Goal: Task Accomplishment & Management: Use online tool/utility

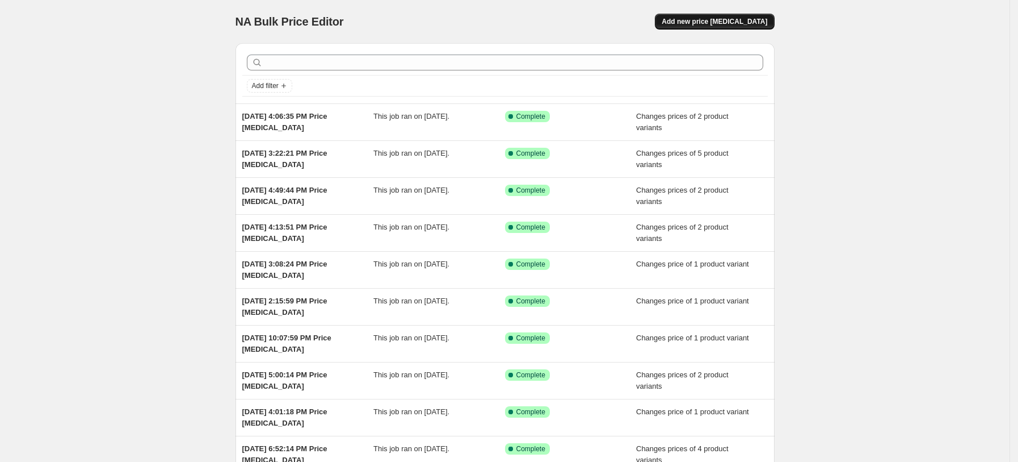
click at [758, 27] on button "Add new price [MEDICAL_DATA]" at bounding box center [714, 22] width 119 height 16
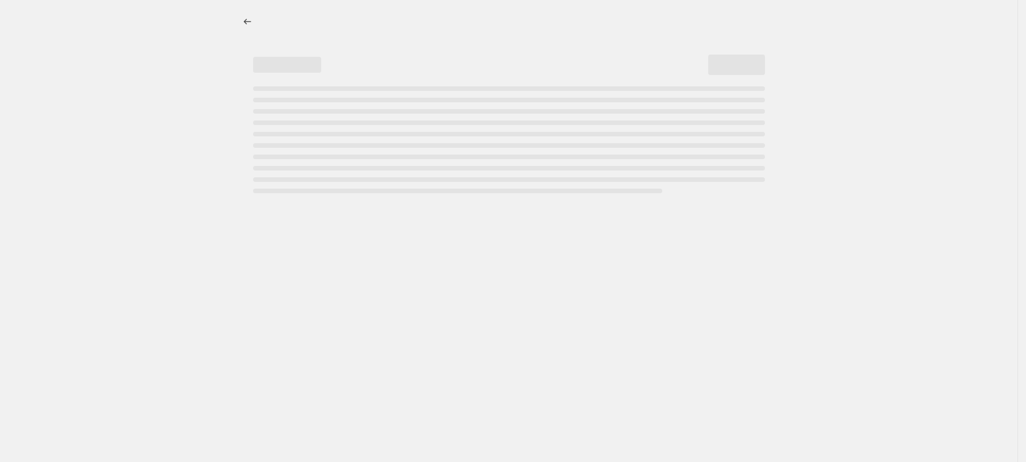
select select "percentage"
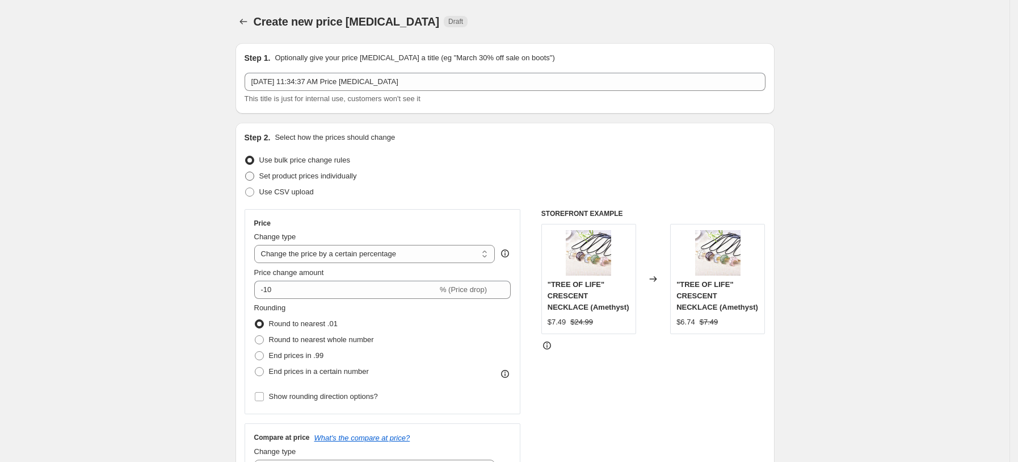
click at [334, 169] on label "Set product prices individually" at bounding box center [301, 176] width 112 height 16
click at [246, 171] on input "Set product prices individually" at bounding box center [245, 171] width 1 height 1
radio input "true"
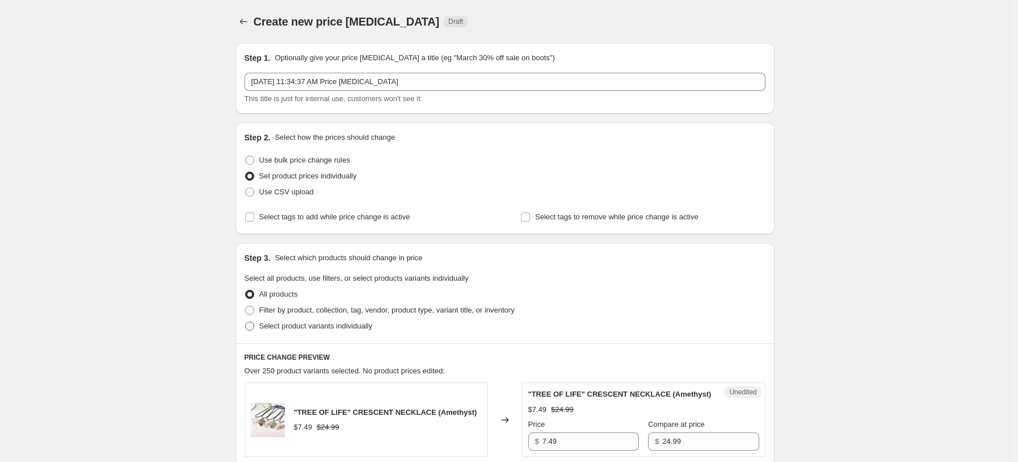
click at [338, 329] on span "Select product variants individually" at bounding box center [315, 325] width 113 height 9
click at [246, 322] on input "Select product variants individually" at bounding box center [245, 321] width 1 height 1
radio input "true"
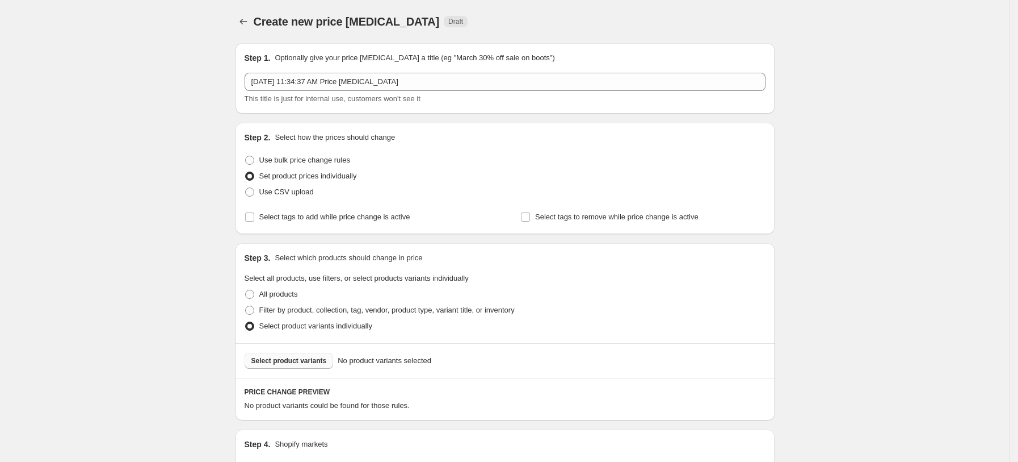
click at [322, 362] on span "Select product variants" at bounding box center [289, 360] width 76 height 9
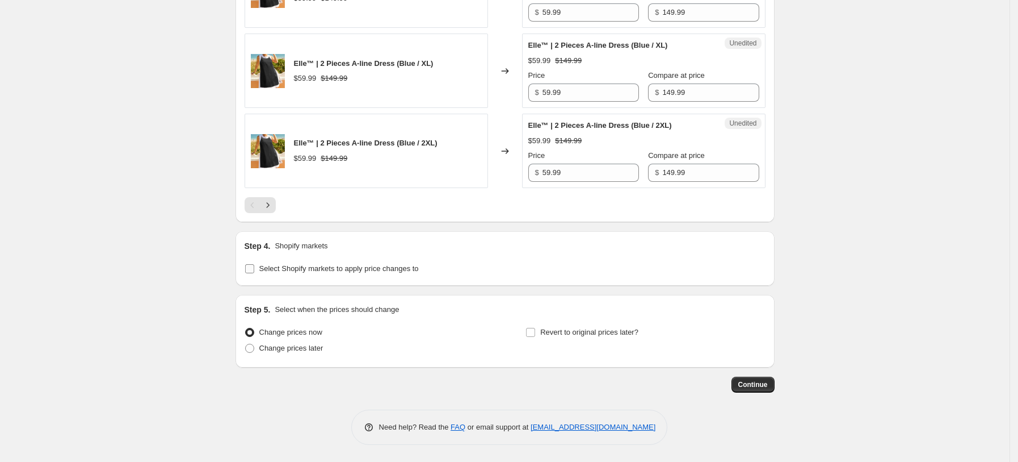
click at [362, 269] on span "Select Shopify markets to apply price changes to" at bounding box center [339, 268] width 160 height 9
click at [254, 269] on input "Select Shopify markets to apply price changes to" at bounding box center [249, 268] width 9 height 9
checkbox input "true"
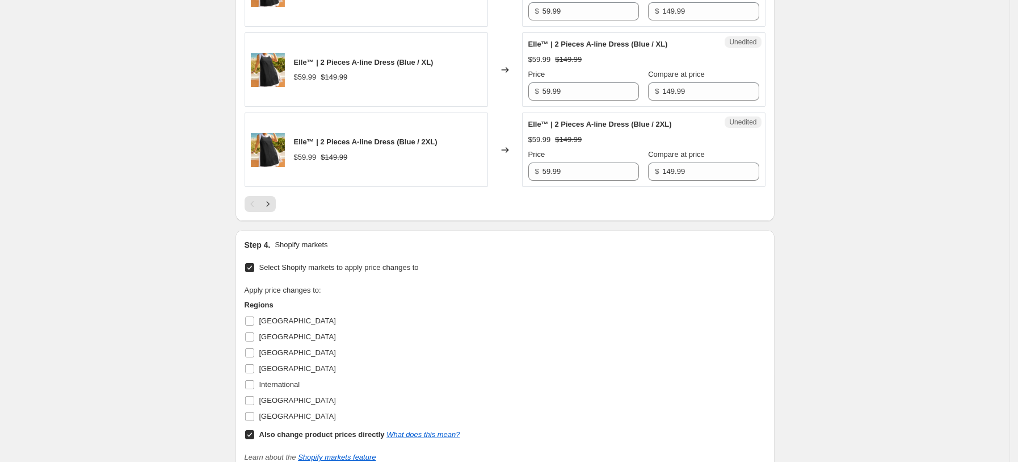
scroll to position [1975, 0]
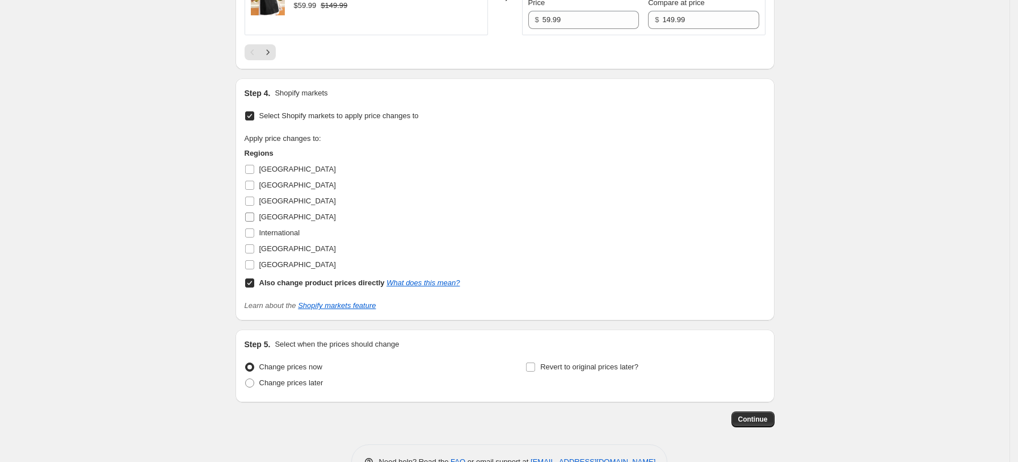
click at [273, 211] on label "[GEOGRAPHIC_DATA]" at bounding box center [290, 217] width 91 height 16
click at [254, 212] on input "[GEOGRAPHIC_DATA]" at bounding box center [249, 216] width 9 height 9
checkbox input "true"
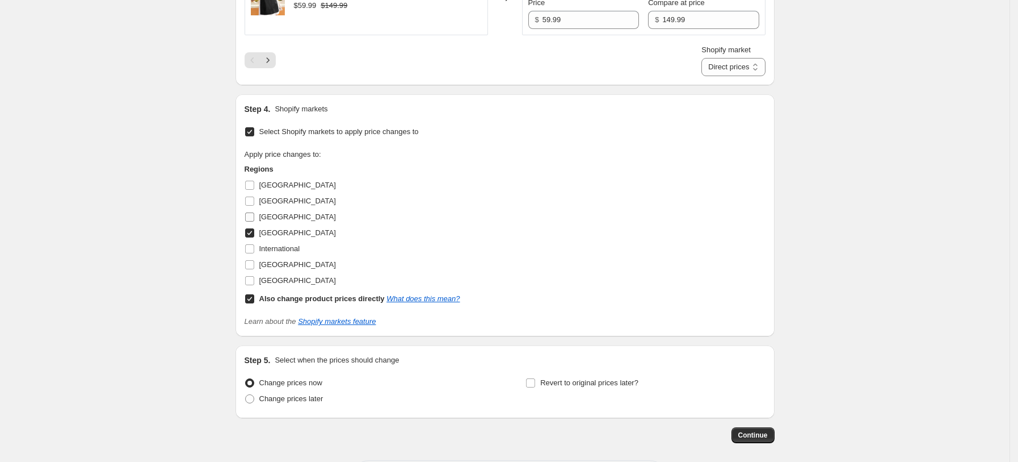
click at [276, 221] on span "[GEOGRAPHIC_DATA]" at bounding box center [297, 216] width 77 height 9
click at [254, 221] on input "[GEOGRAPHIC_DATA]" at bounding box center [249, 216] width 9 height 9
checkbox input "true"
click at [277, 269] on span "[GEOGRAPHIC_DATA]" at bounding box center [297, 264] width 77 height 9
click at [254, 269] on input "[GEOGRAPHIC_DATA]" at bounding box center [249, 264] width 9 height 9
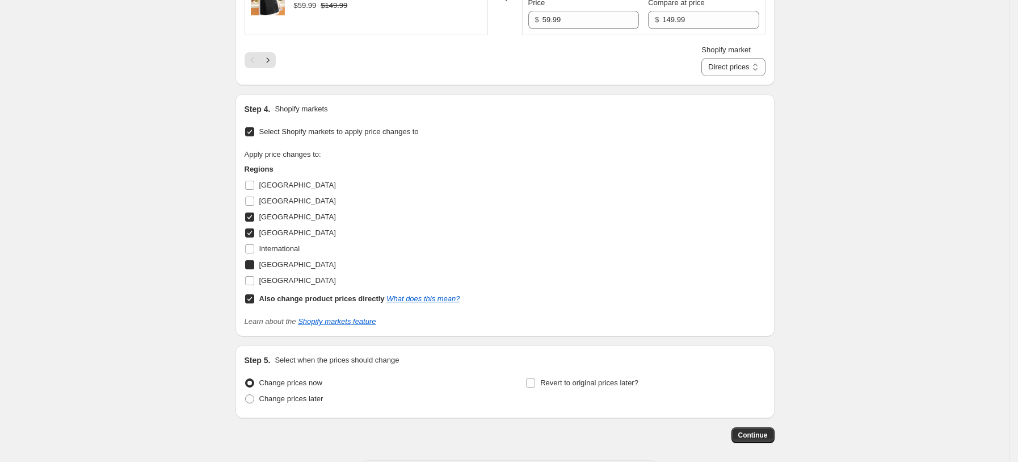
checkbox input "true"
click at [279, 280] on span "[GEOGRAPHIC_DATA]" at bounding box center [297, 280] width 77 height 9
click at [254, 280] on input "[GEOGRAPHIC_DATA]" at bounding box center [249, 280] width 9 height 9
checkbox input "true"
click at [280, 300] on b "Also change product prices directly" at bounding box center [321, 298] width 125 height 9
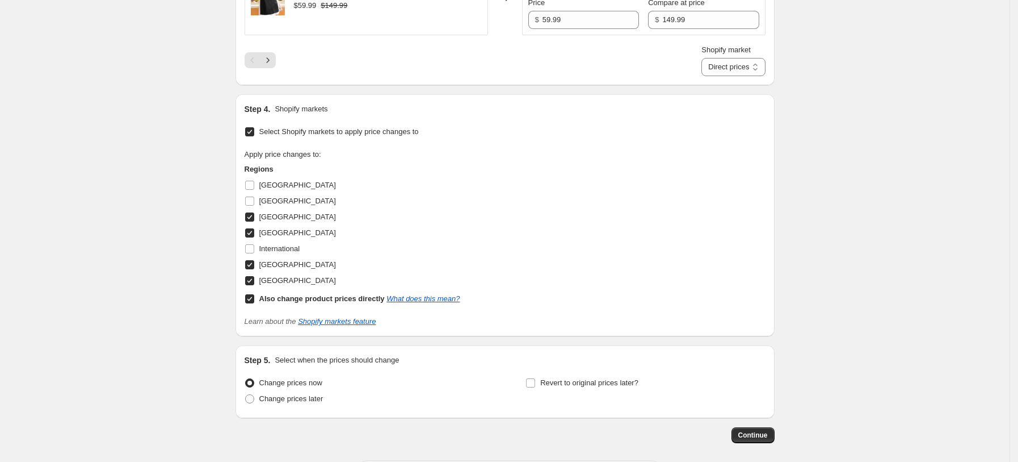
click at [254, 300] on input "Also change product prices directly What does this mean?" at bounding box center [249, 298] width 9 height 9
checkbox input "false"
select select "34367439004"
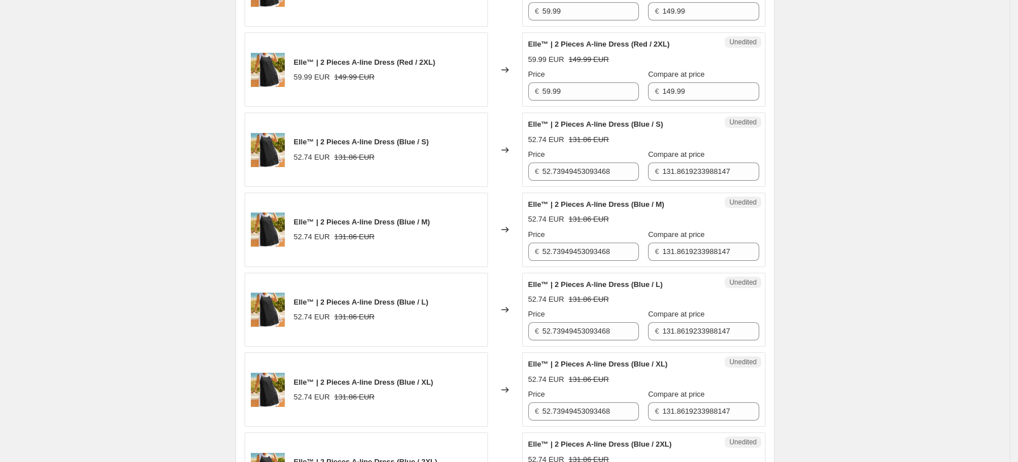
scroll to position [1520, 0]
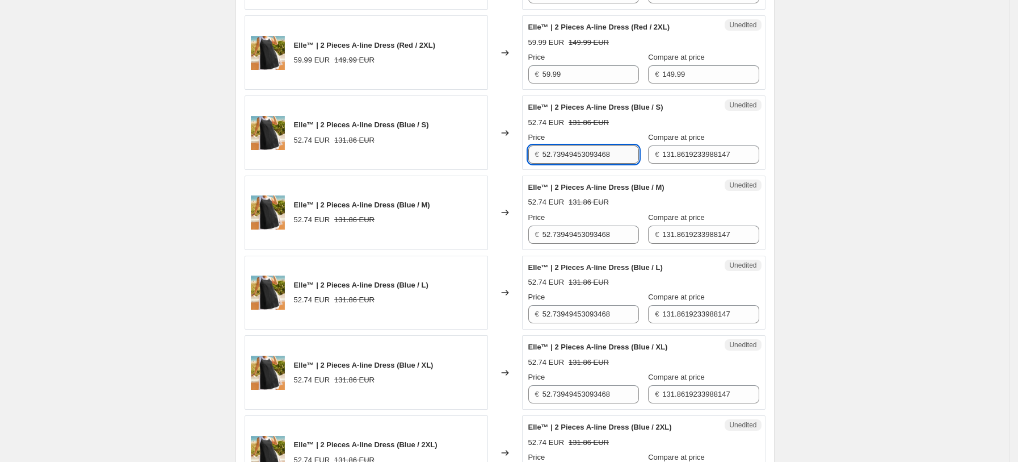
click at [624, 164] on input "52.73949453093468" at bounding box center [591, 154] width 97 height 18
type input "59.99"
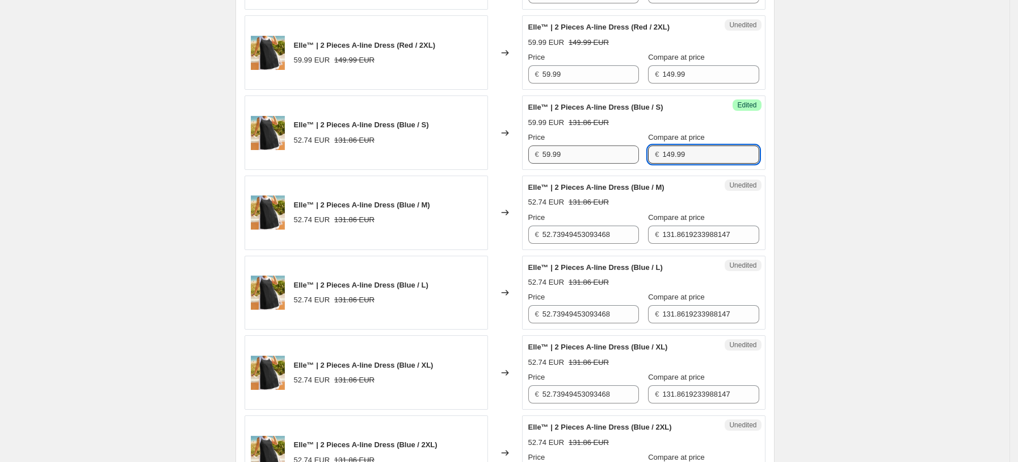
type input "149.99"
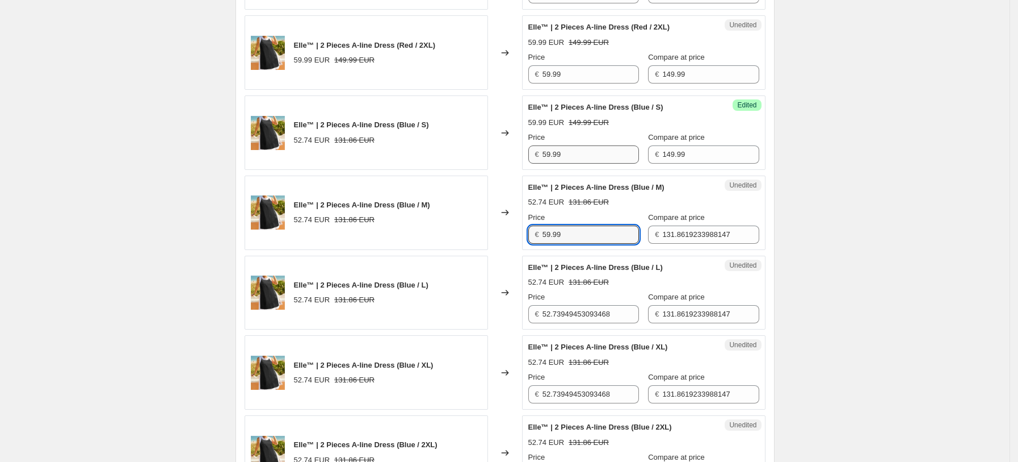
type input "59.99"
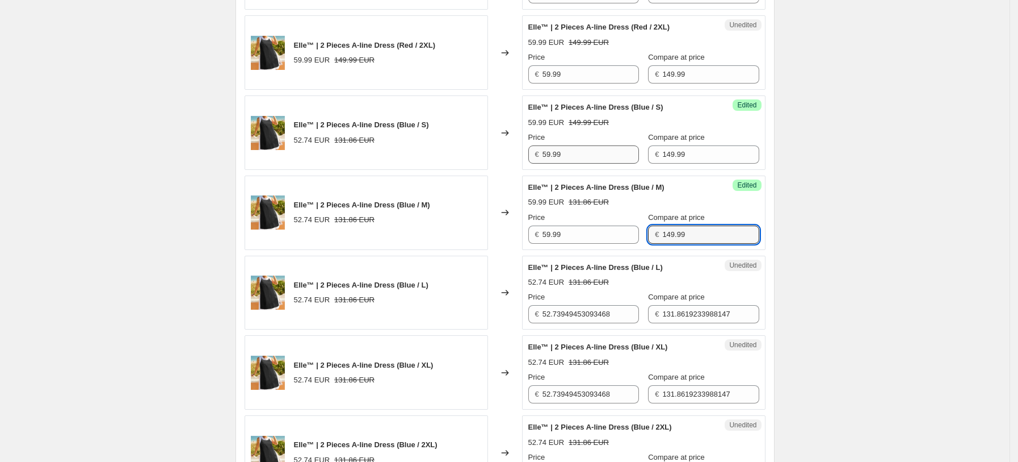
type input "149.99"
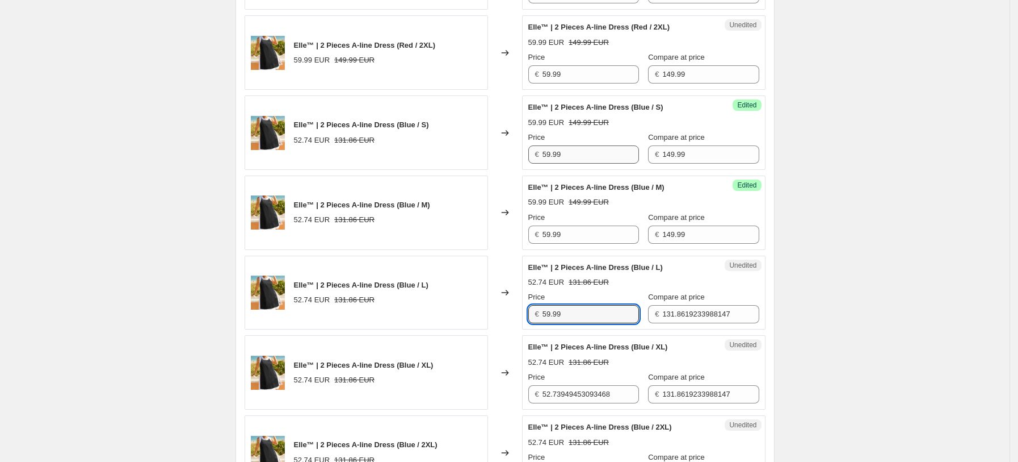
type input "59.99"
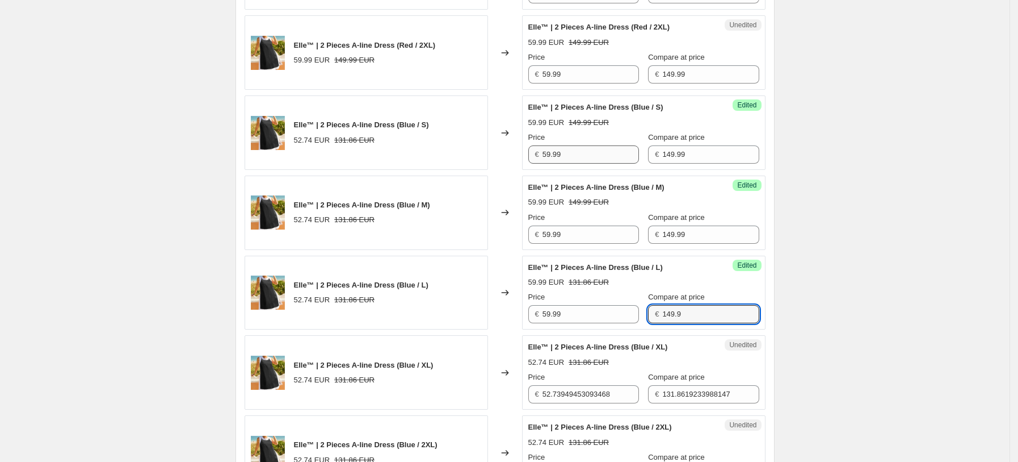
type input "149.9"
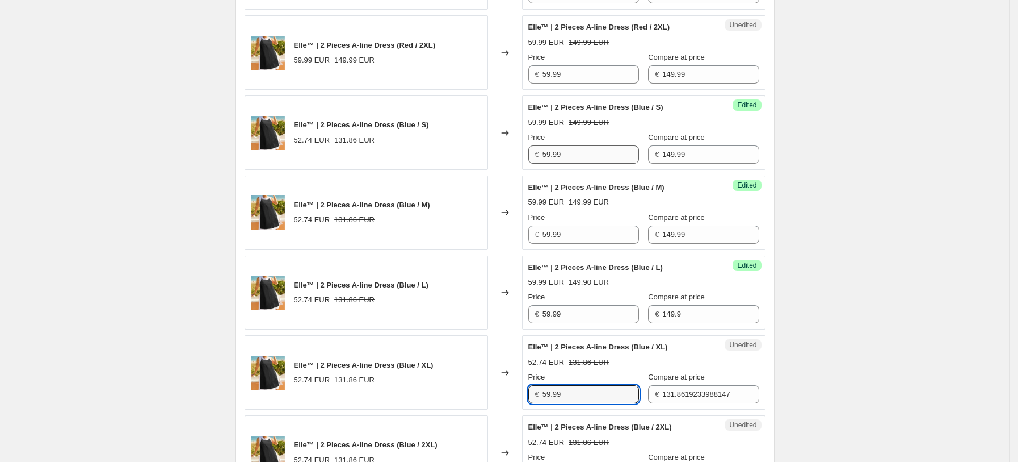
type input "59.99"
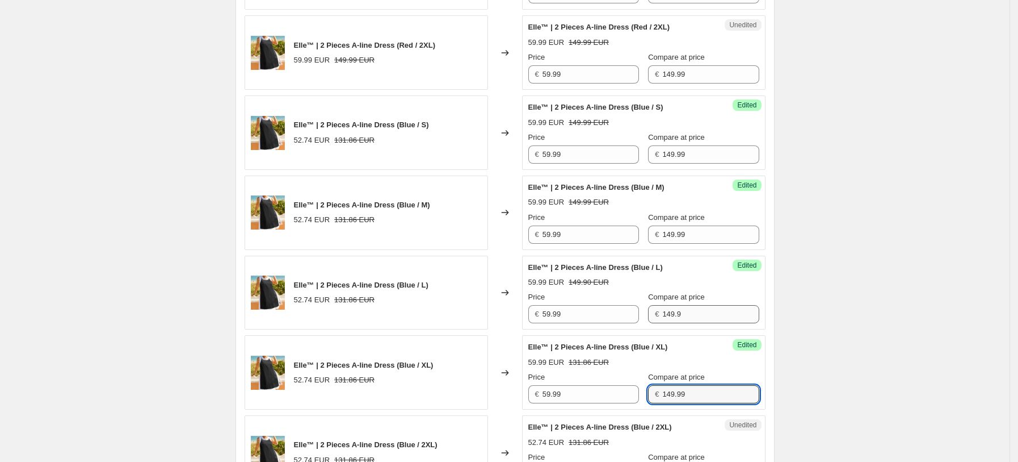
type input "149.99"
click at [703, 314] on input "149.9" at bounding box center [711, 314] width 97 height 18
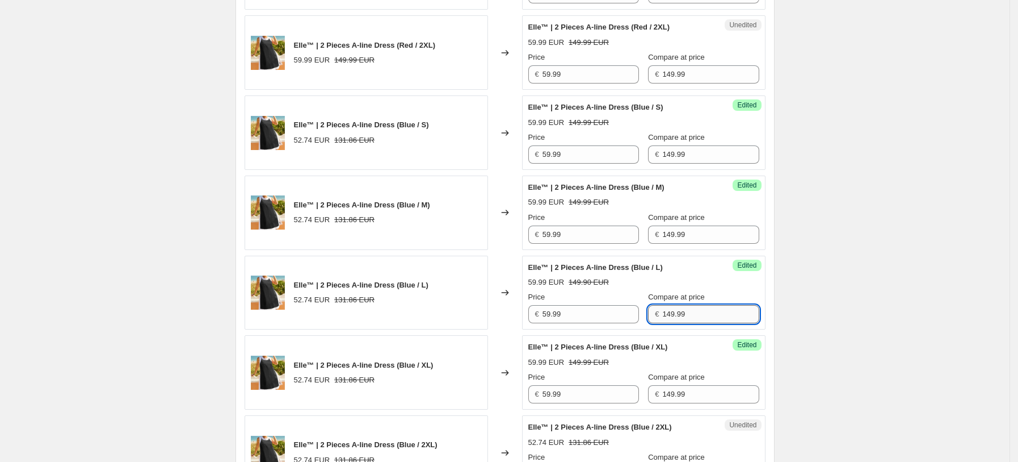
type input "149.99"
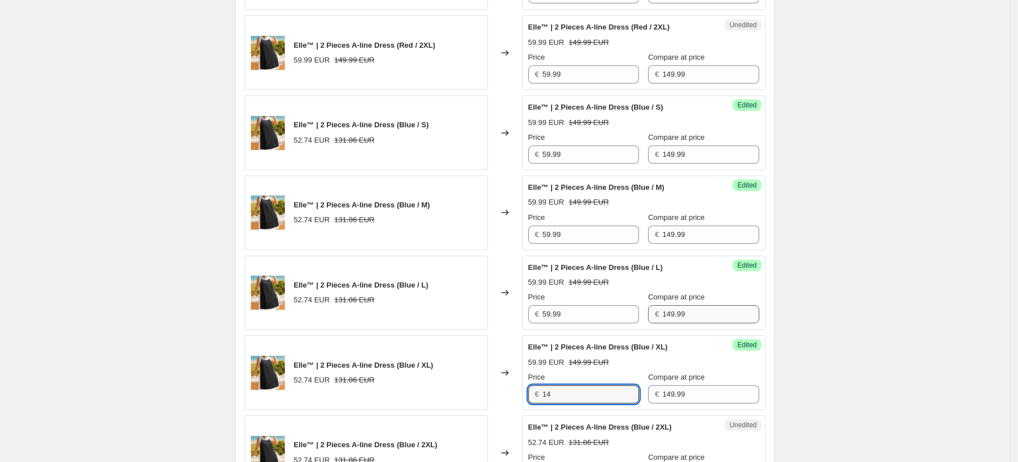
type input "1"
type input "59.99"
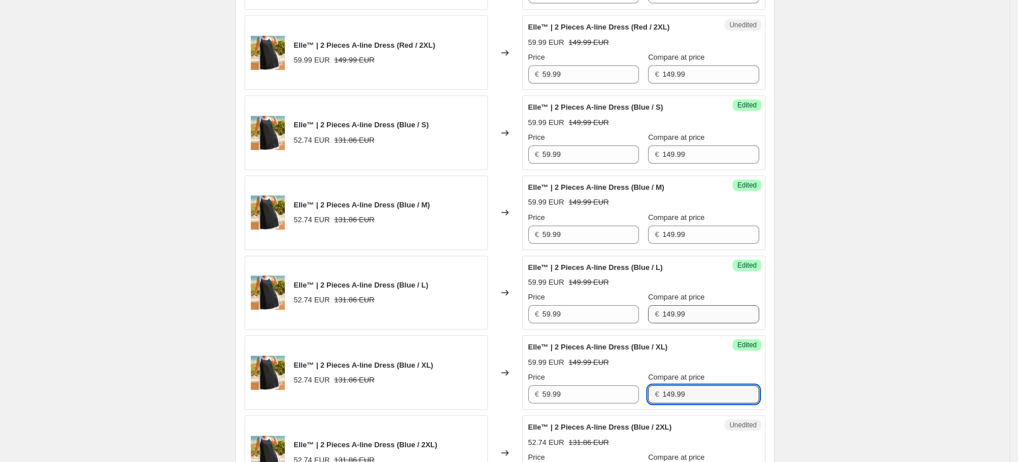
scroll to position [1765, 0]
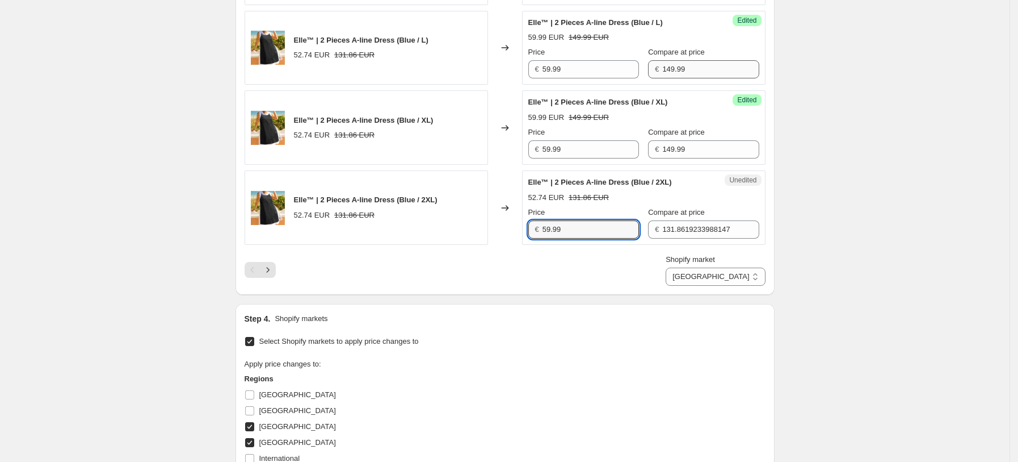
type input "59.99"
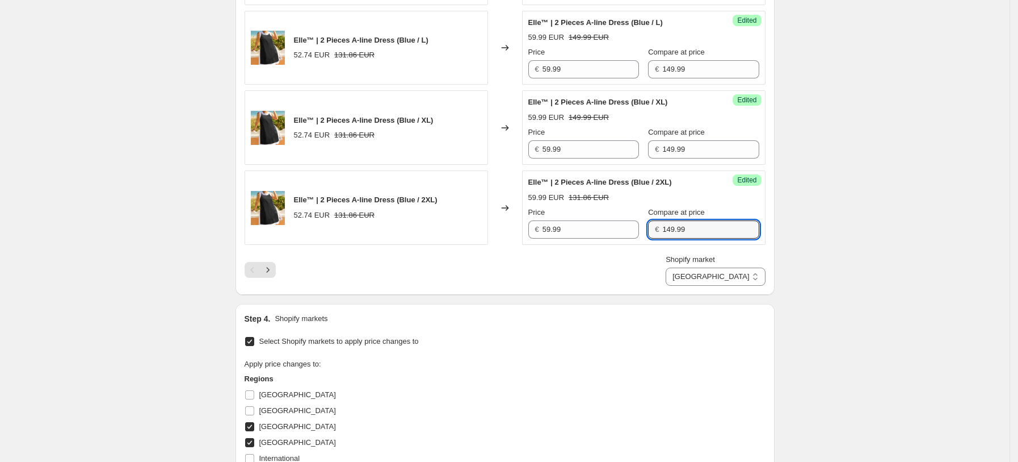
type input "149.99"
click at [621, 308] on div "Step 4. Shopify markets Select Shopify markets to apply price changes to Apply …" at bounding box center [505, 425] width 539 height 242
click at [274, 275] on icon "Next" at bounding box center [267, 269] width 11 height 11
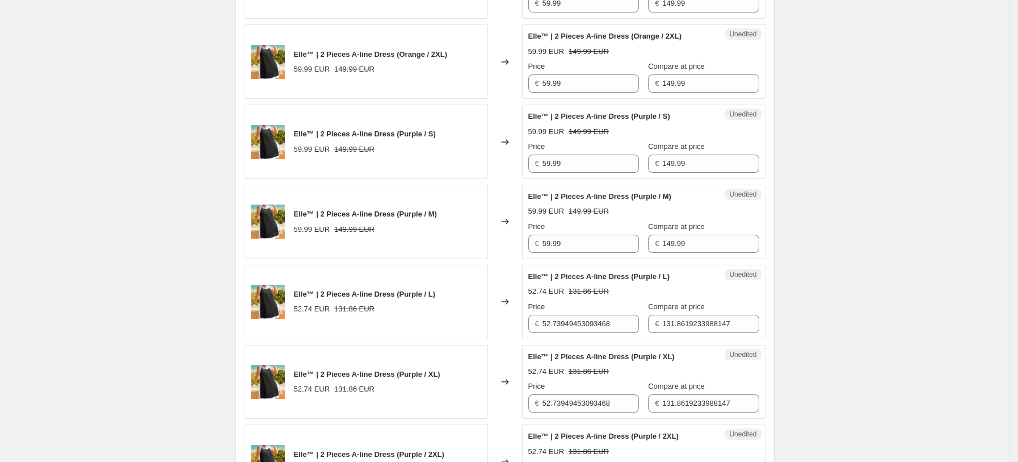
scroll to position [1159, 0]
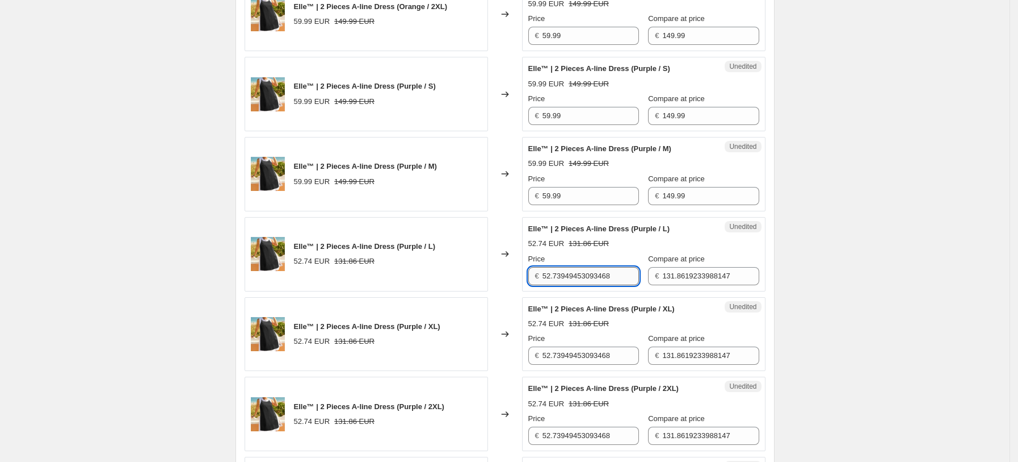
click at [580, 275] on input "52.73949453093468" at bounding box center [591, 276] width 97 height 18
type input "59.99"
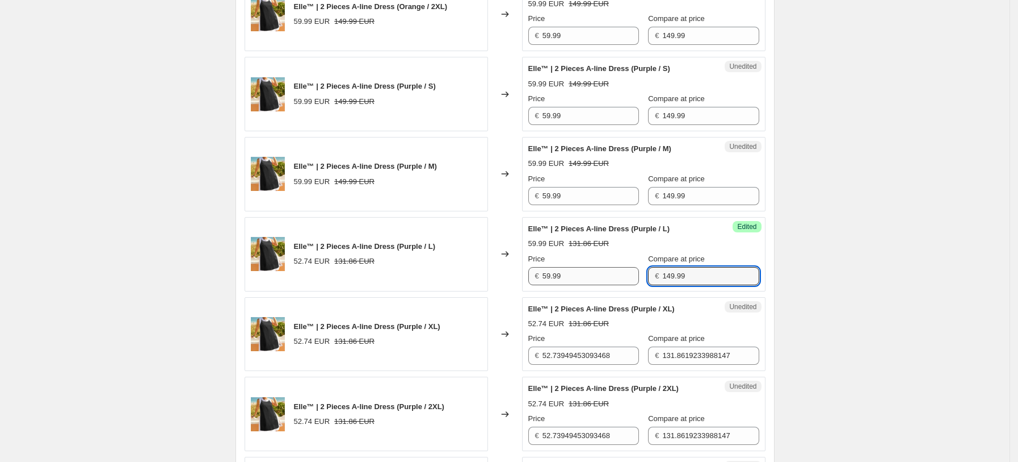
type input "149.99"
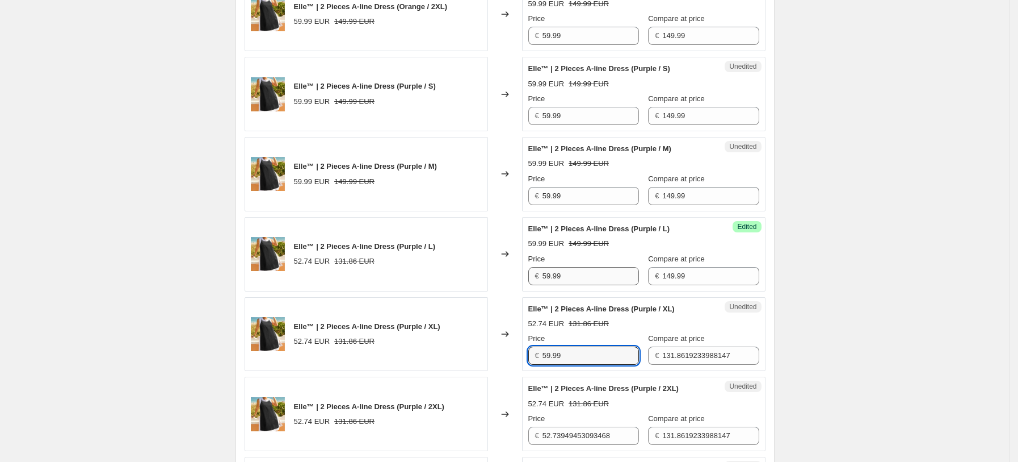
type input "59.99"
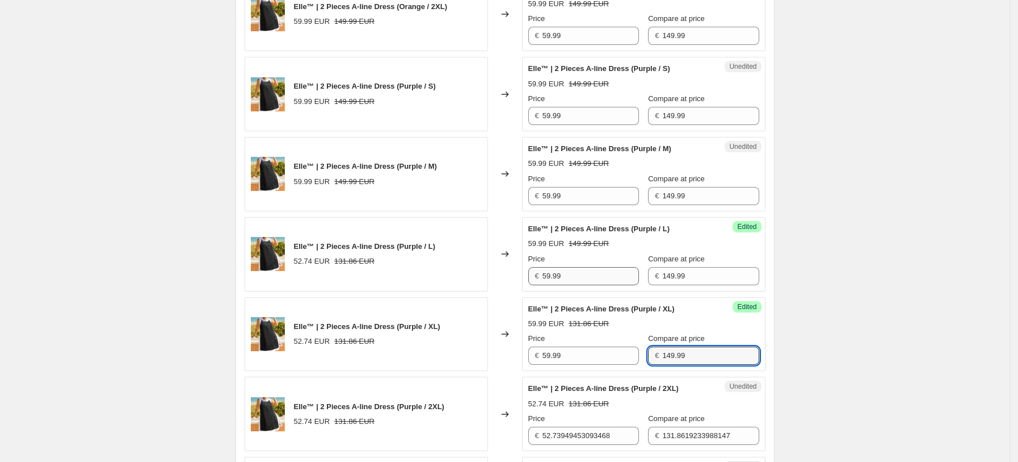
type input "149.99"
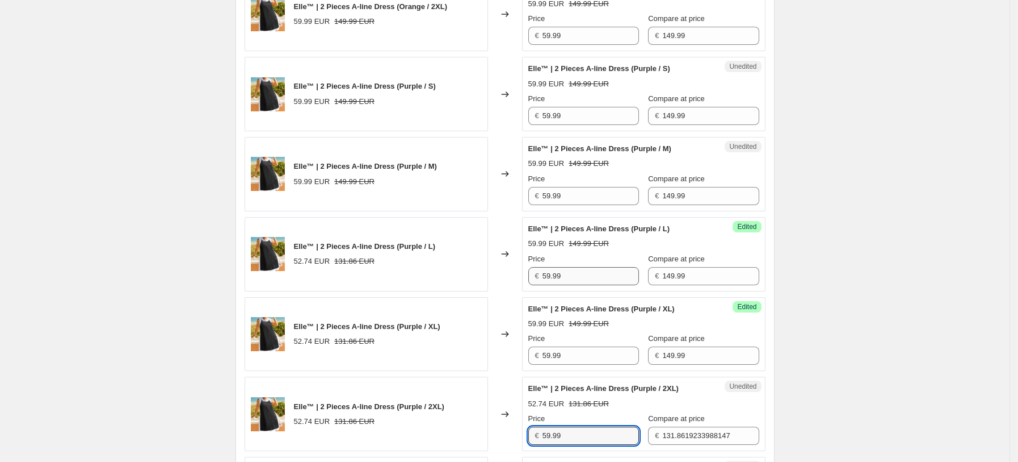
type input "59.99"
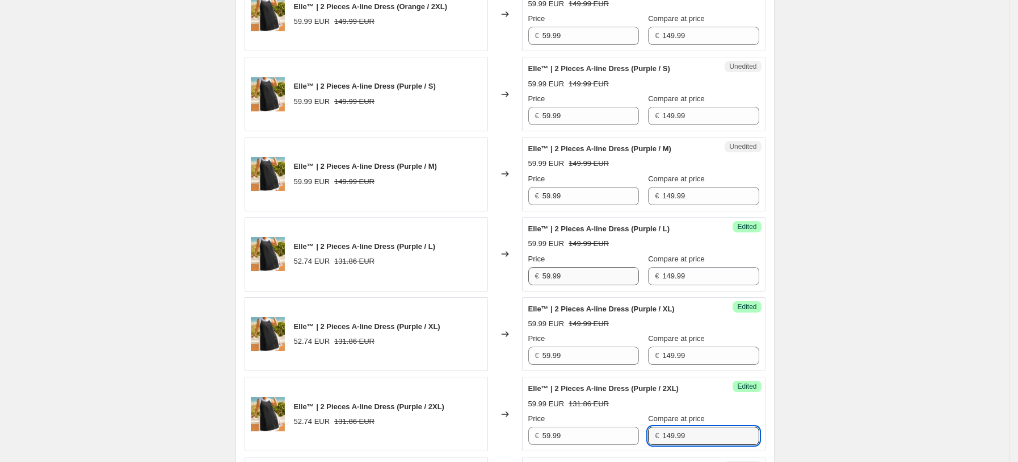
type input "149.99"
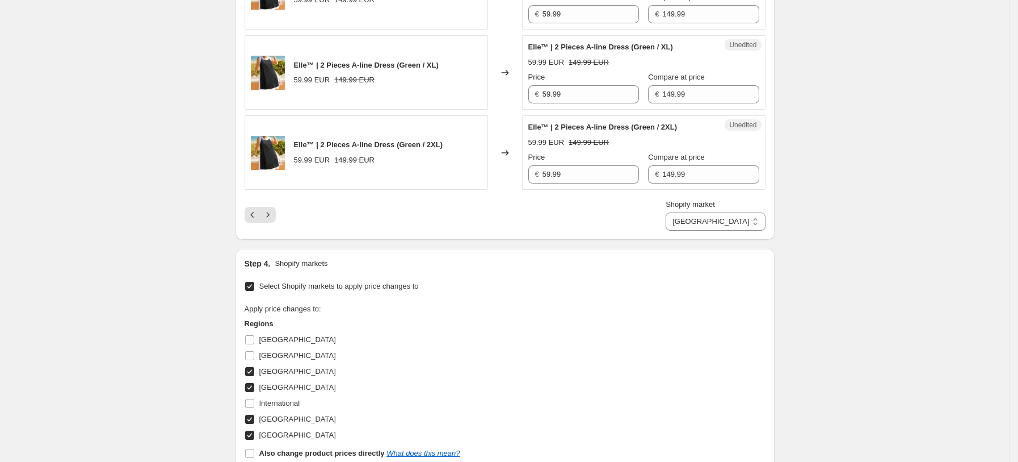
scroll to position [1823, 0]
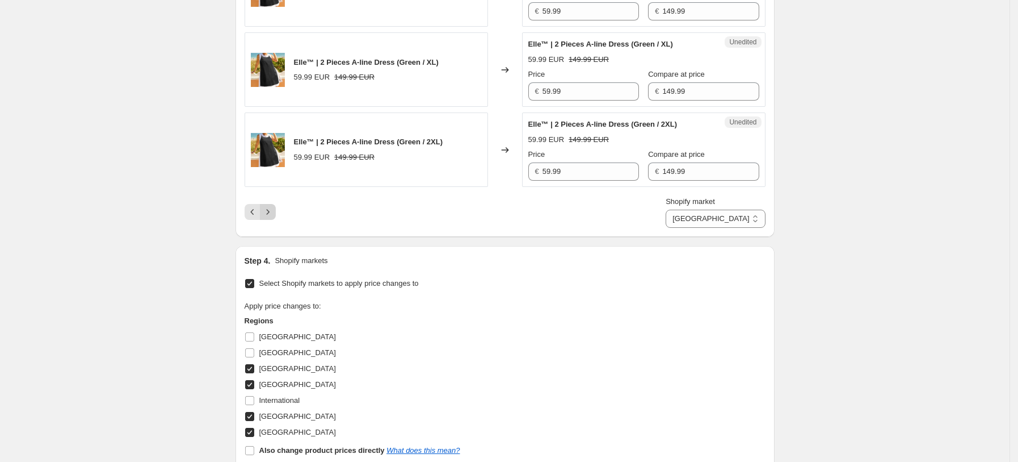
click at [270, 212] on icon "Next" at bounding box center [267, 211] width 11 height 11
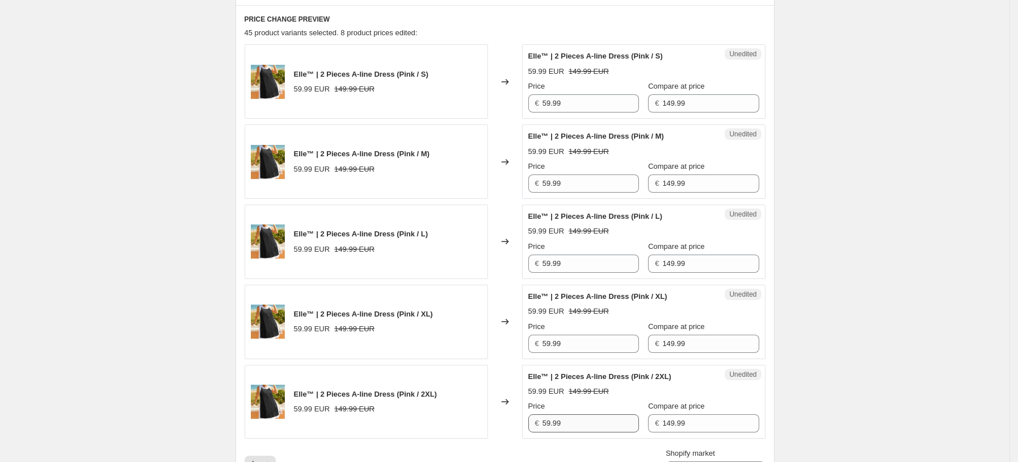
scroll to position [600, 0]
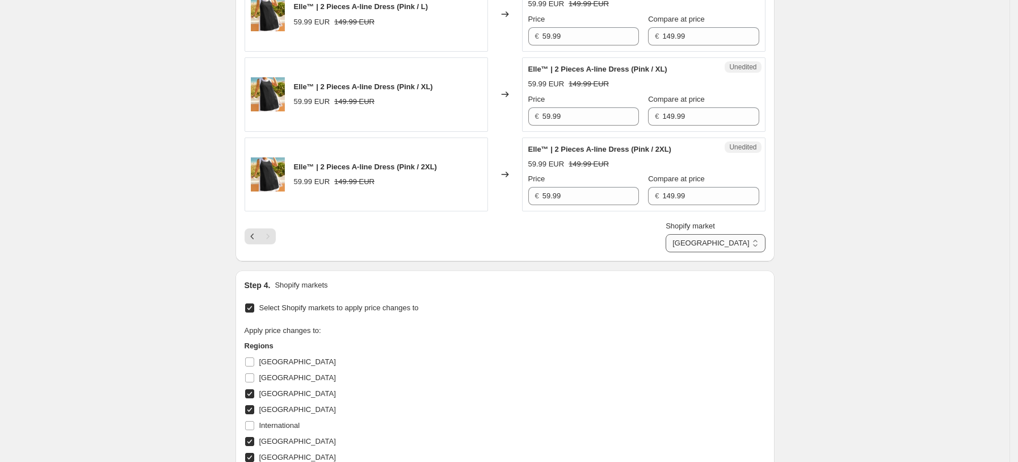
click at [752, 251] on select "[GEOGRAPHIC_DATA] [GEOGRAPHIC_DATA] [GEOGRAPHIC_DATA] [GEOGRAPHIC_DATA]" at bounding box center [715, 243] width 99 height 18
click at [717, 252] on select "[GEOGRAPHIC_DATA] [GEOGRAPHIC_DATA] [GEOGRAPHIC_DATA] [GEOGRAPHIC_DATA]" at bounding box center [715, 243] width 99 height 18
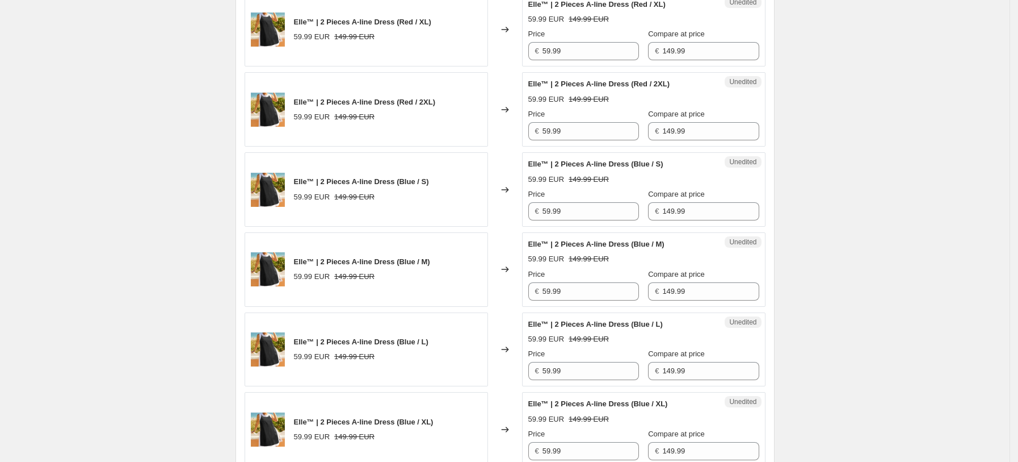
scroll to position [1659, 0]
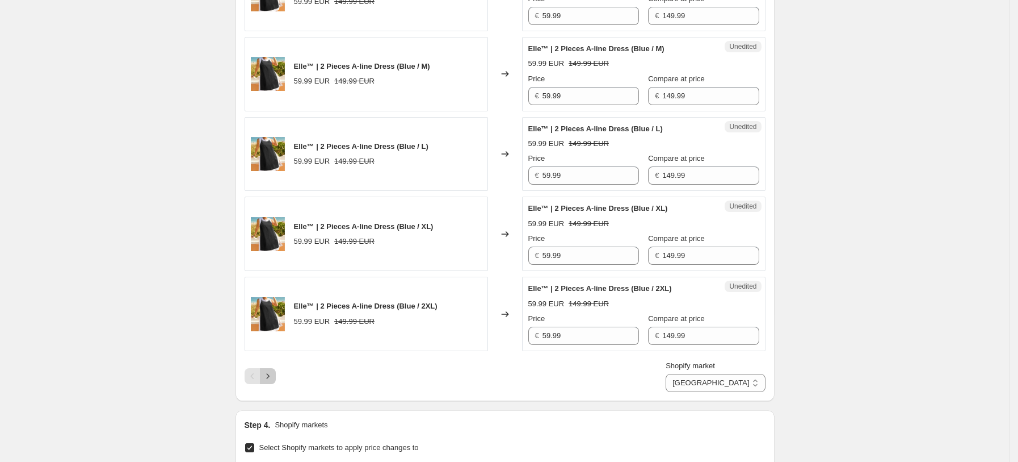
click at [273, 383] on button "Next" at bounding box center [268, 376] width 16 height 16
click at [266, 376] on icon "Next" at bounding box center [267, 375] width 11 height 11
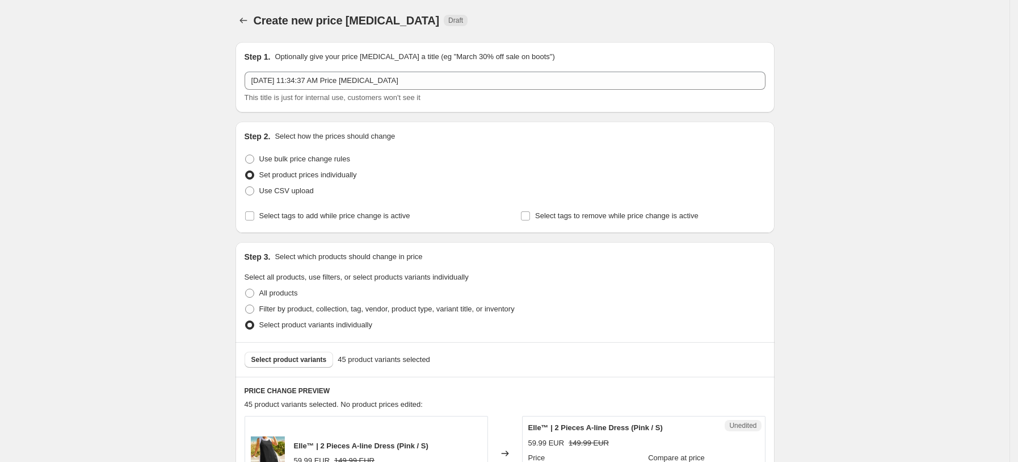
scroll to position [454, 0]
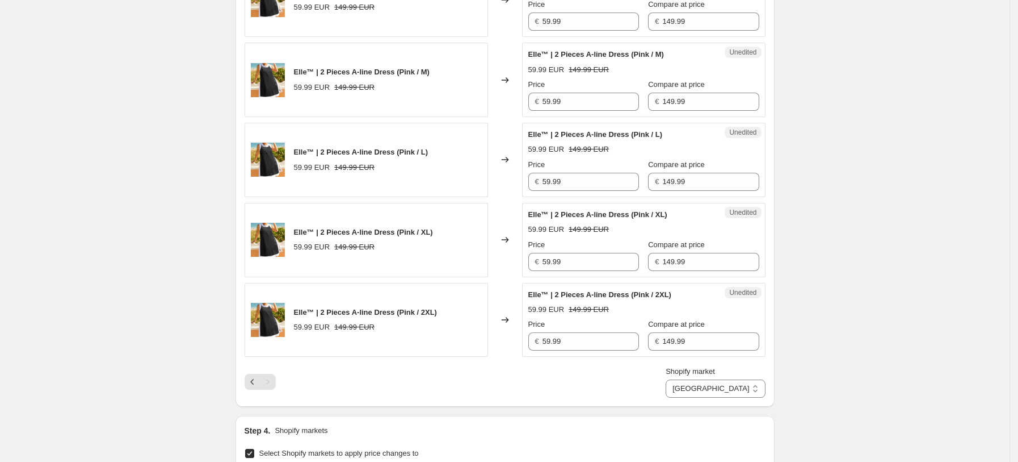
click at [741, 404] on div "PRICE CHANGE PREVIEW 45 product variants selected. No product prices edited: El…" at bounding box center [505, 164] width 539 height 483
drag, startPoint x: 747, startPoint y: 385, endPoint x: 745, endPoint y: 394, distance: 8.6
click at [747, 386] on select "[GEOGRAPHIC_DATA] [GEOGRAPHIC_DATA] [GEOGRAPHIC_DATA] [GEOGRAPHIC_DATA]" at bounding box center [715, 388] width 99 height 18
select select "34367209628"
click at [693, 397] on select "[GEOGRAPHIC_DATA] [GEOGRAPHIC_DATA] [GEOGRAPHIC_DATA] [GEOGRAPHIC_DATA]" at bounding box center [715, 388] width 99 height 18
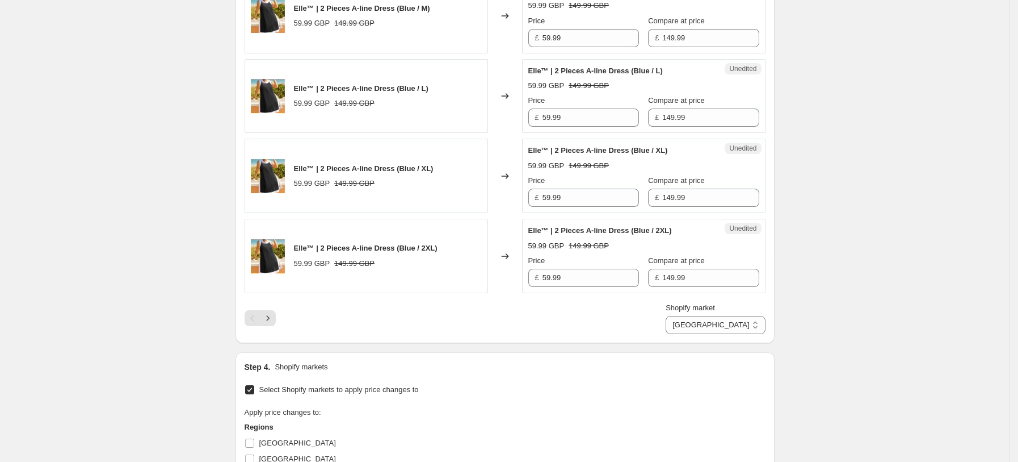
scroll to position [1892, 0]
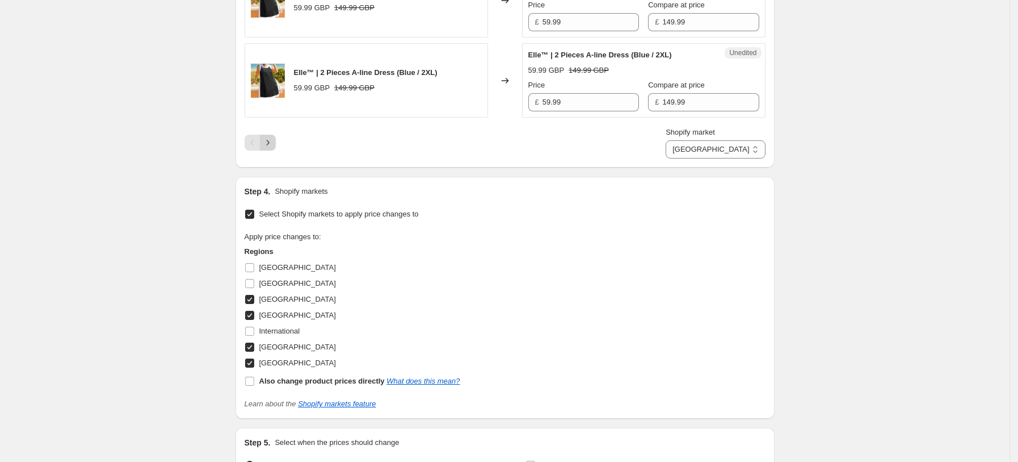
click at [270, 148] on icon "Next" at bounding box center [267, 142] width 11 height 11
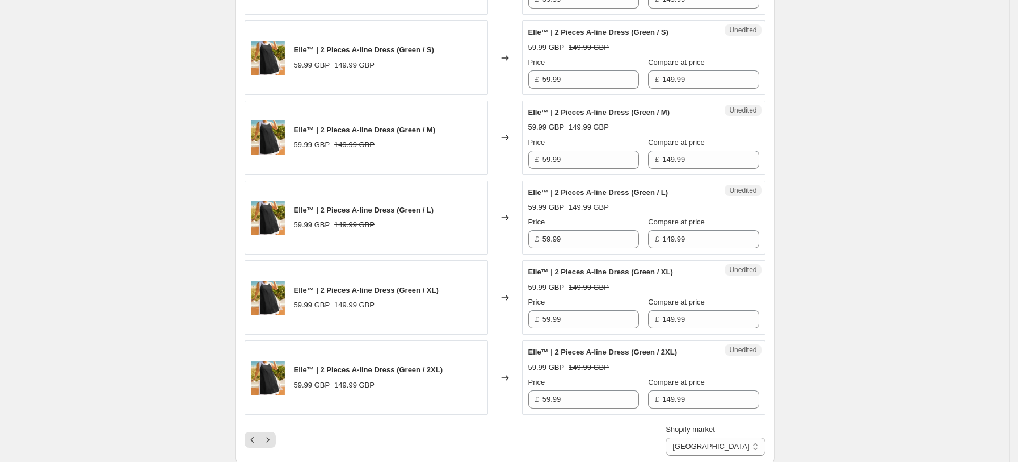
scroll to position [1741, 0]
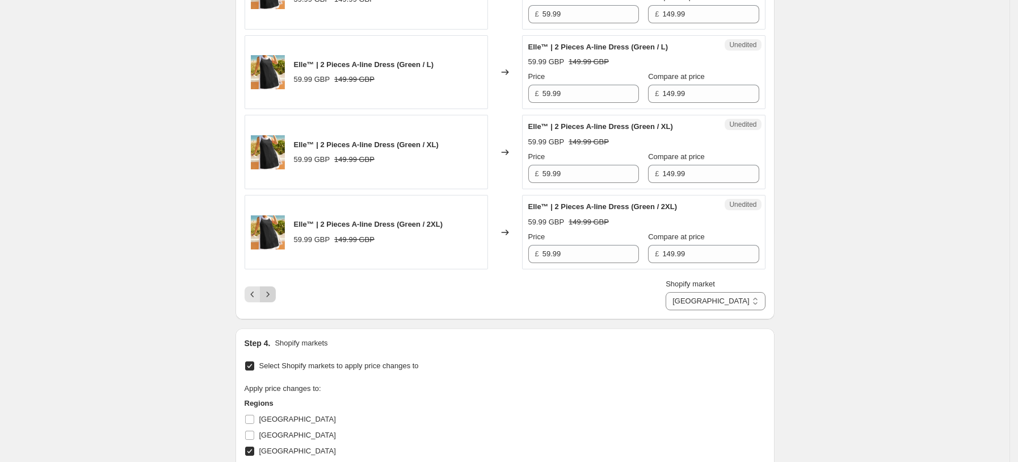
click at [274, 298] on icon "Next" at bounding box center [267, 293] width 11 height 11
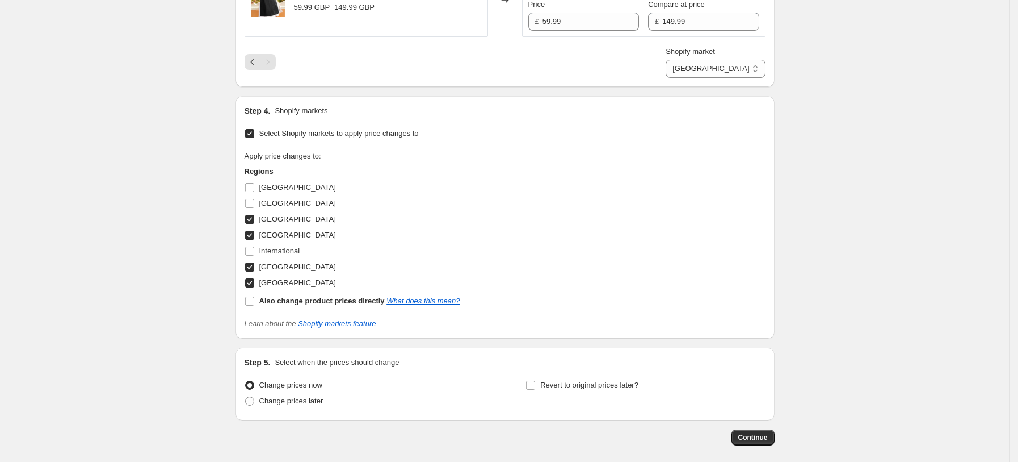
scroll to position [827, 0]
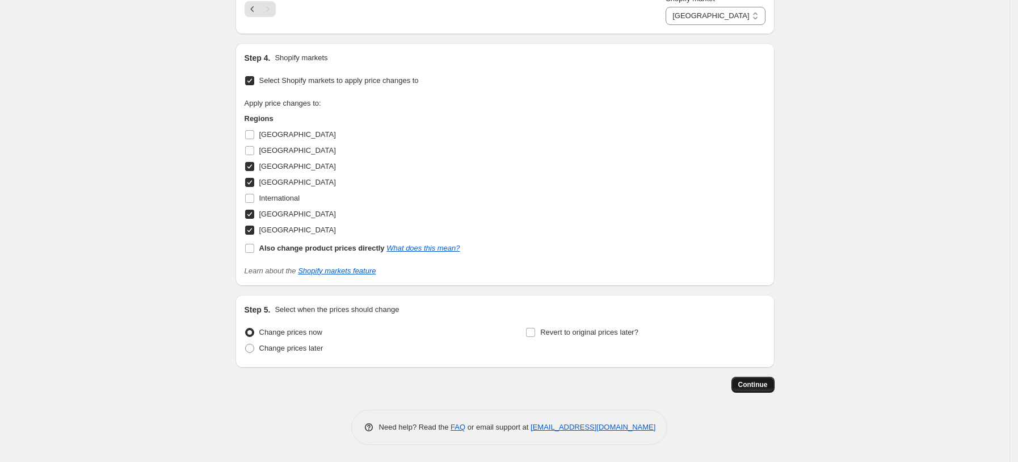
click at [761, 385] on span "Continue" at bounding box center [754, 384] width 30 height 9
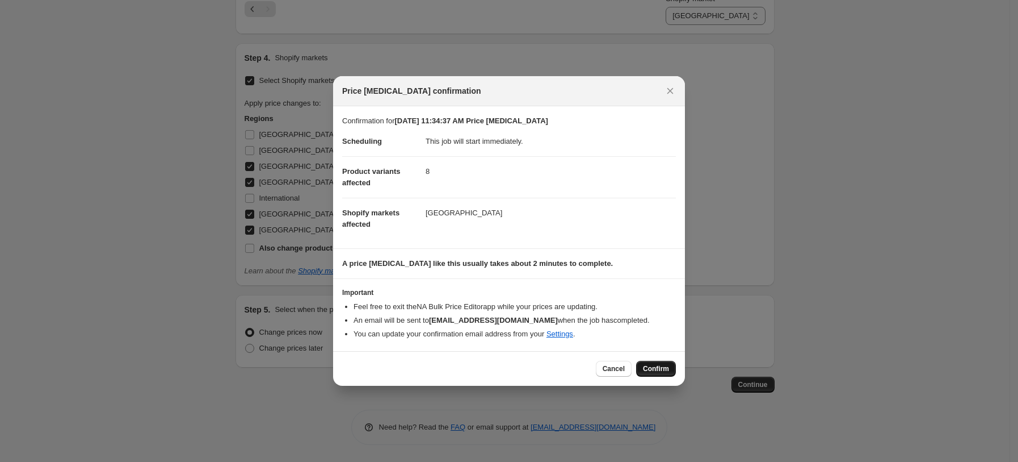
click at [663, 368] on span "Confirm" at bounding box center [656, 368] width 26 height 9
